Goal: Task Accomplishment & Management: Manage account settings

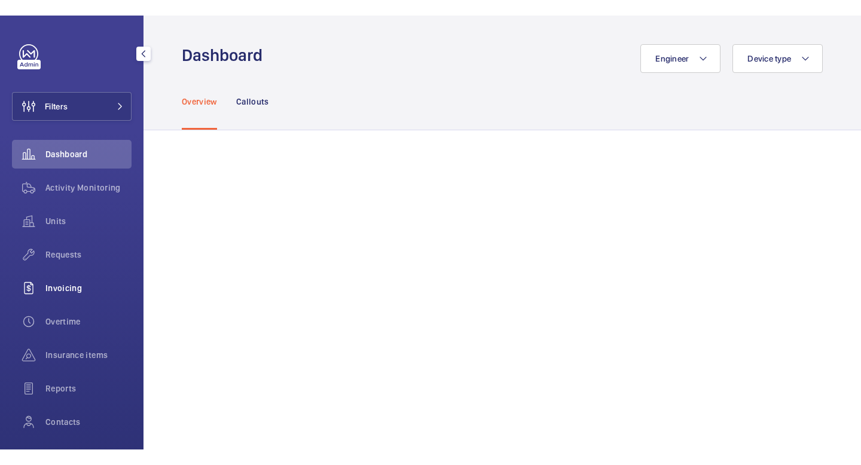
scroll to position [78, 0]
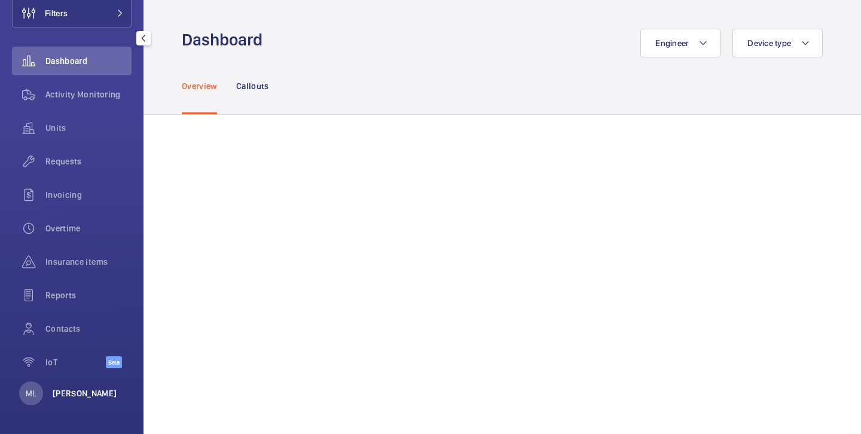
click at [69, 389] on p "[PERSON_NAME]" at bounding box center [85, 393] width 65 height 12
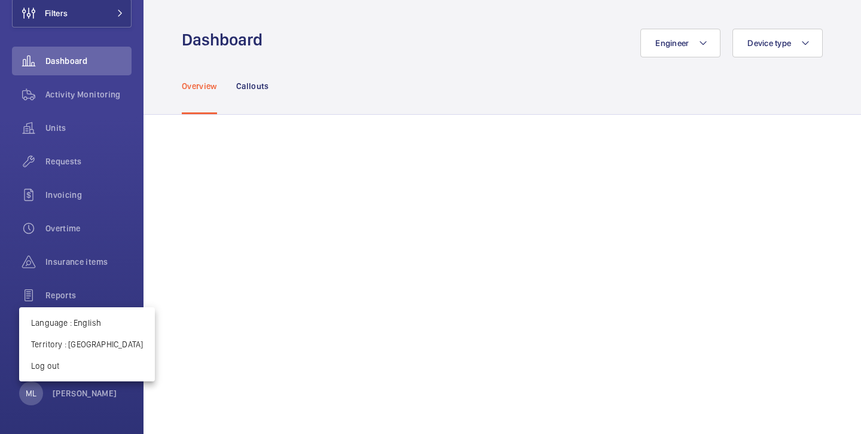
click at [69, 193] on div at bounding box center [430, 217] width 861 height 434
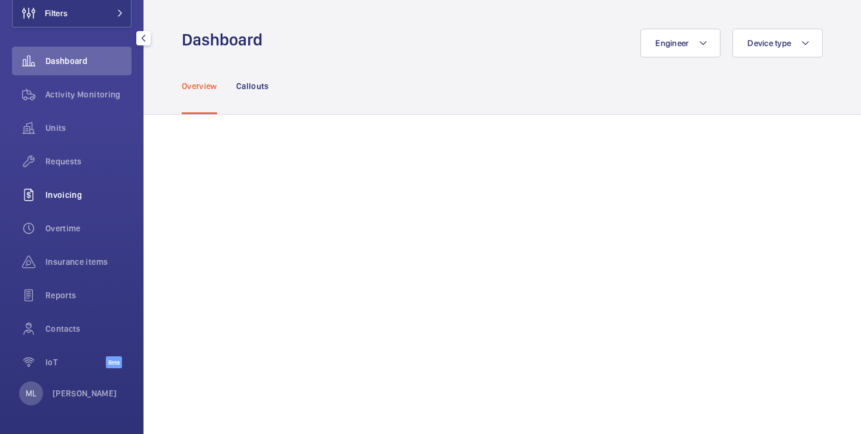
click at [65, 196] on span "Invoicing" at bounding box center [88, 195] width 86 height 12
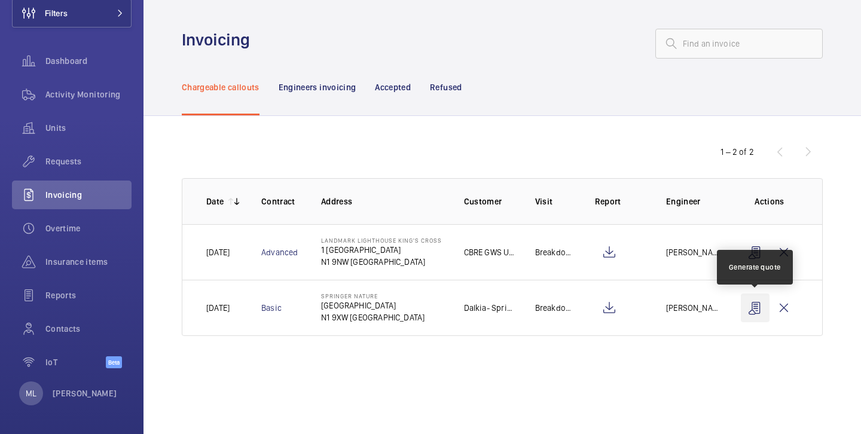
click at [753, 308] on wm-front-icon-button at bounding box center [754, 307] width 29 height 29
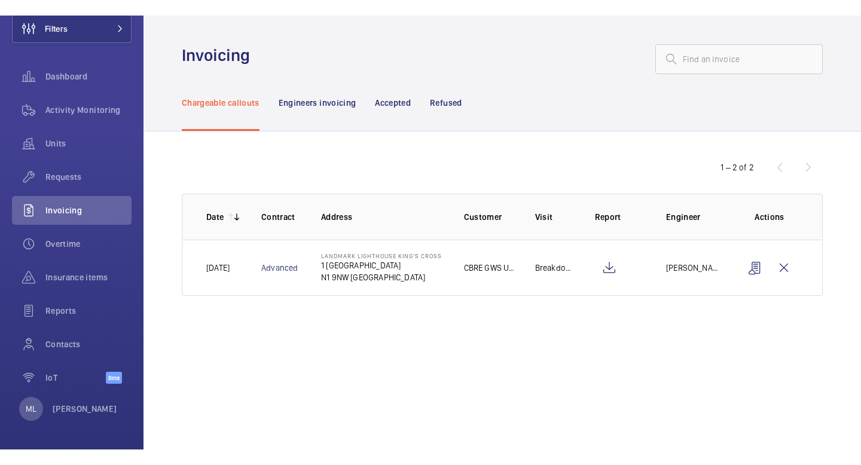
scroll to position [47, 0]
